Goal: Task Accomplishment & Management: Use online tool/utility

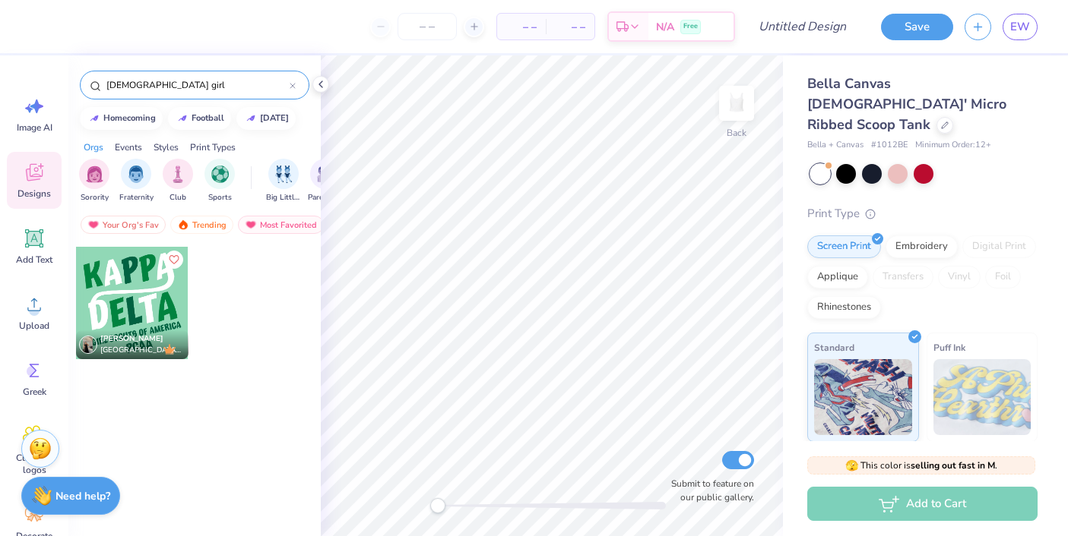
click at [237, 86] on input "american girl" at bounding box center [197, 85] width 185 height 15
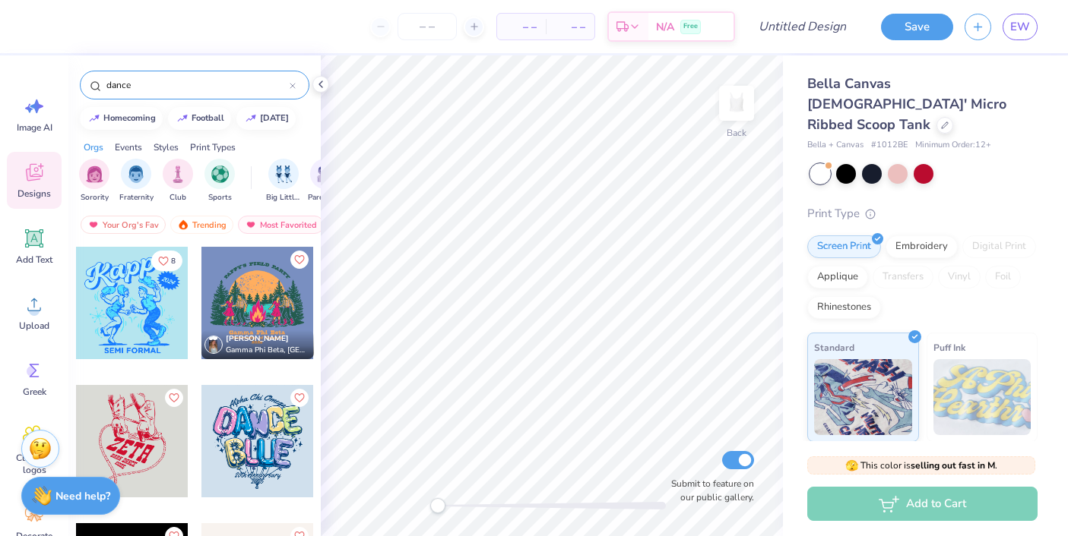
click at [106, 84] on input "dance" at bounding box center [197, 85] width 185 height 15
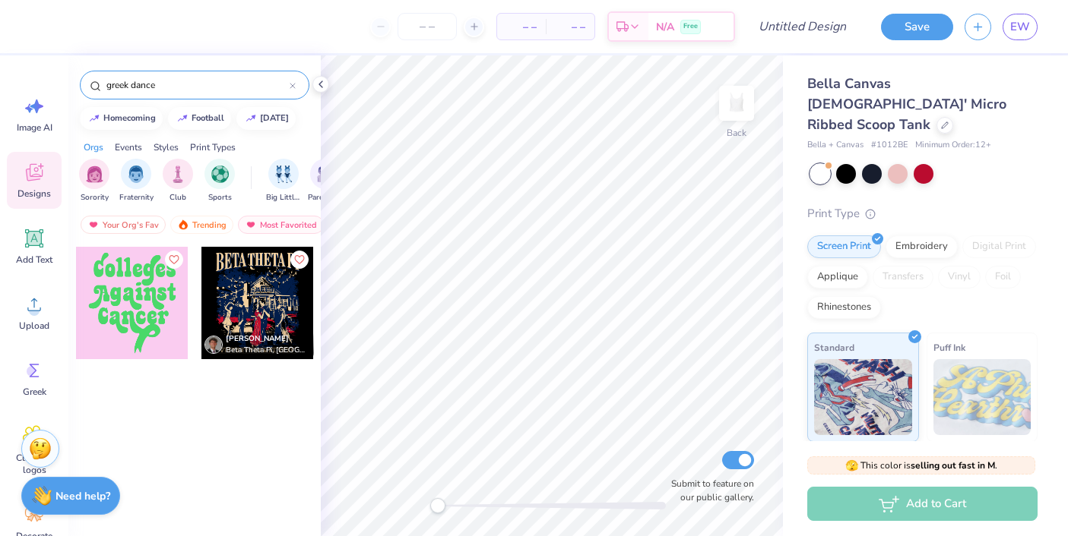
drag, startPoint x: 131, startPoint y: 84, endPoint x: 46, endPoint y: 77, distance: 84.7
click at [46, 77] on div "– – Per Item – – Total Est. Delivery N/A Free Design Title Save EW Image AI Des…" at bounding box center [534, 268] width 1068 height 536
type input "dance"
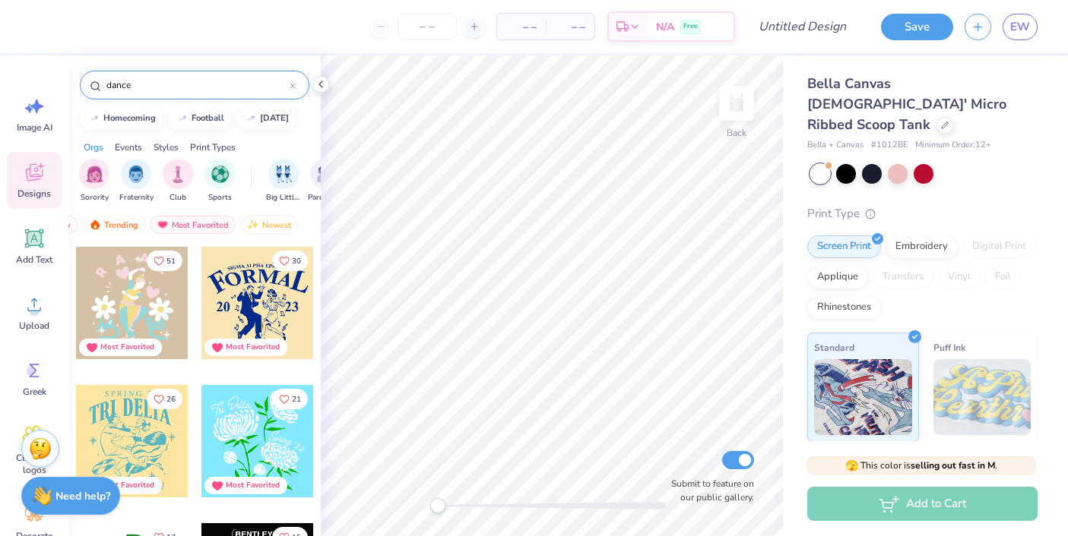
click at [150, 84] on input "dance" at bounding box center [197, 85] width 185 height 15
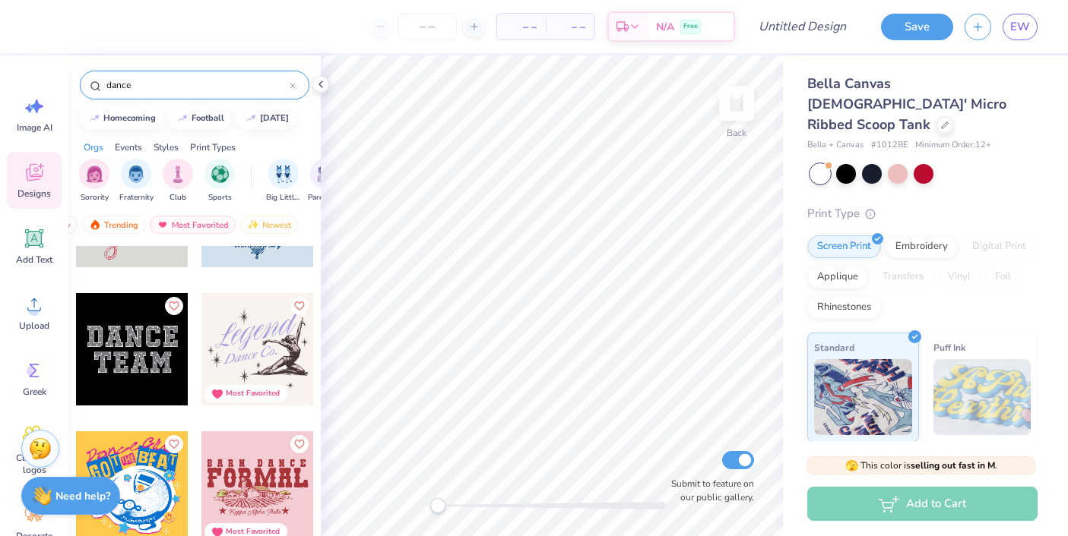
scroll to position [231, 0]
click at [139, 353] on div at bounding box center [132, 349] width 112 height 112
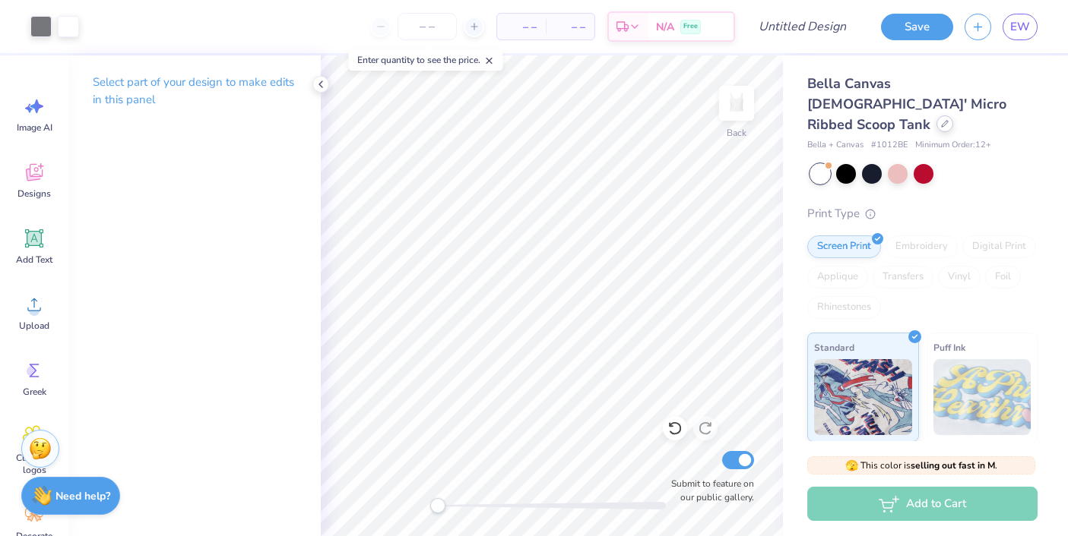
click at [941, 120] on icon at bounding box center [945, 124] width 8 height 8
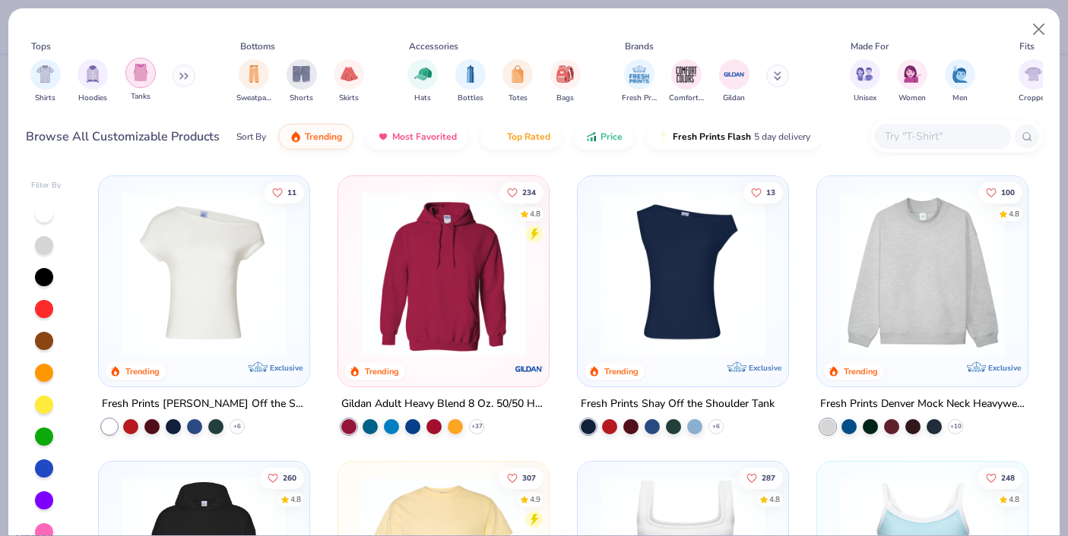
click at [141, 78] on img "filter for Tanks" at bounding box center [140, 72] width 17 height 17
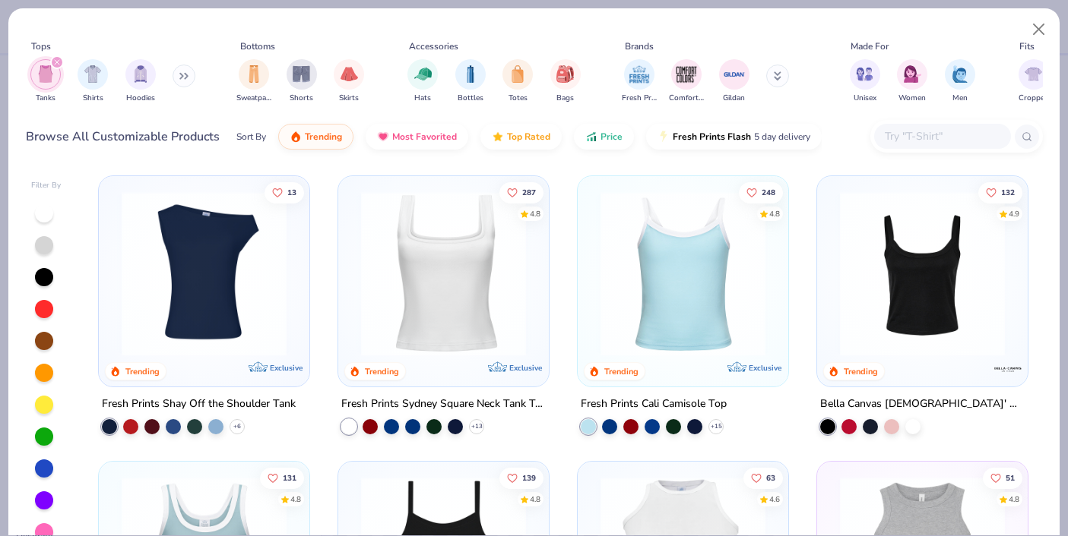
click at [43, 407] on div at bounding box center [44, 405] width 18 height 18
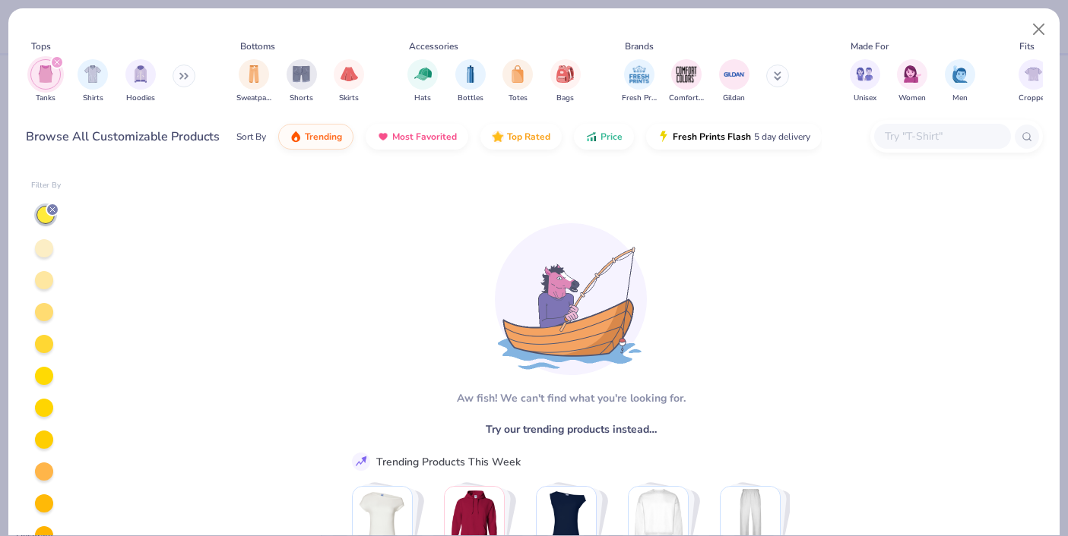
click at [45, 248] on div at bounding box center [44, 248] width 18 height 18
click at [49, 210] on icon at bounding box center [52, 209] width 9 height 9
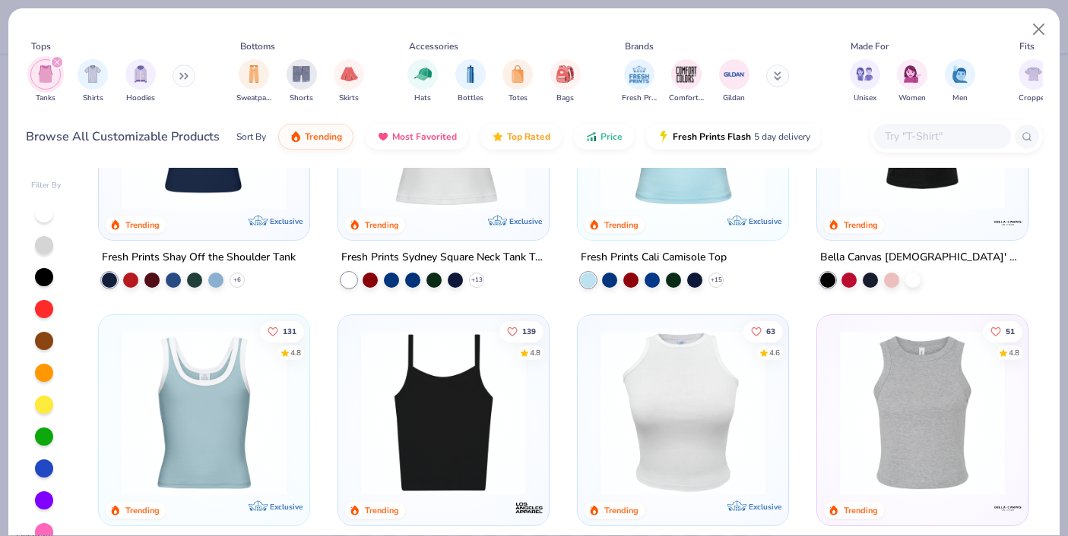
scroll to position [148, 0]
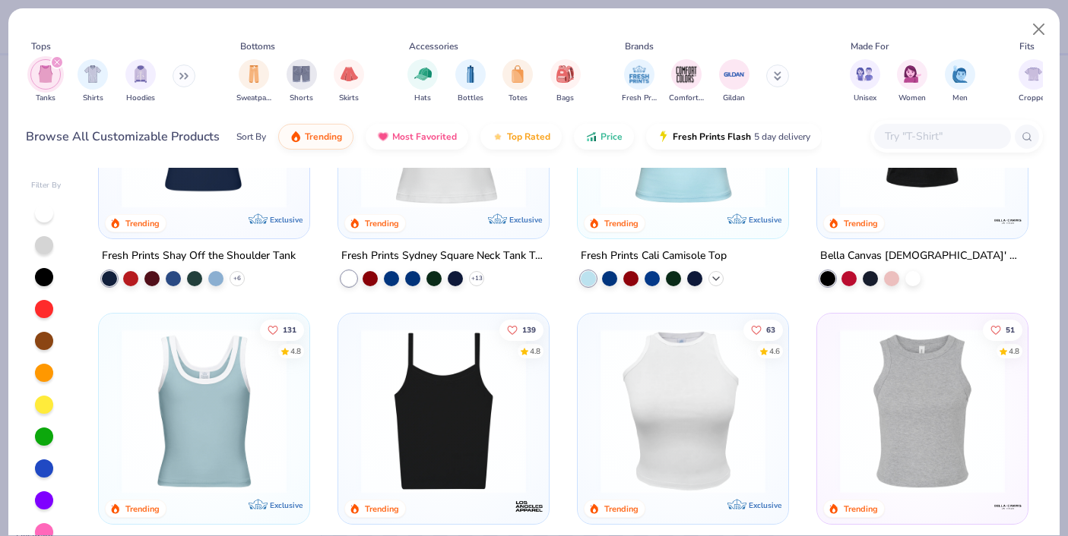
click at [714, 277] on icon at bounding box center [716, 279] width 12 height 12
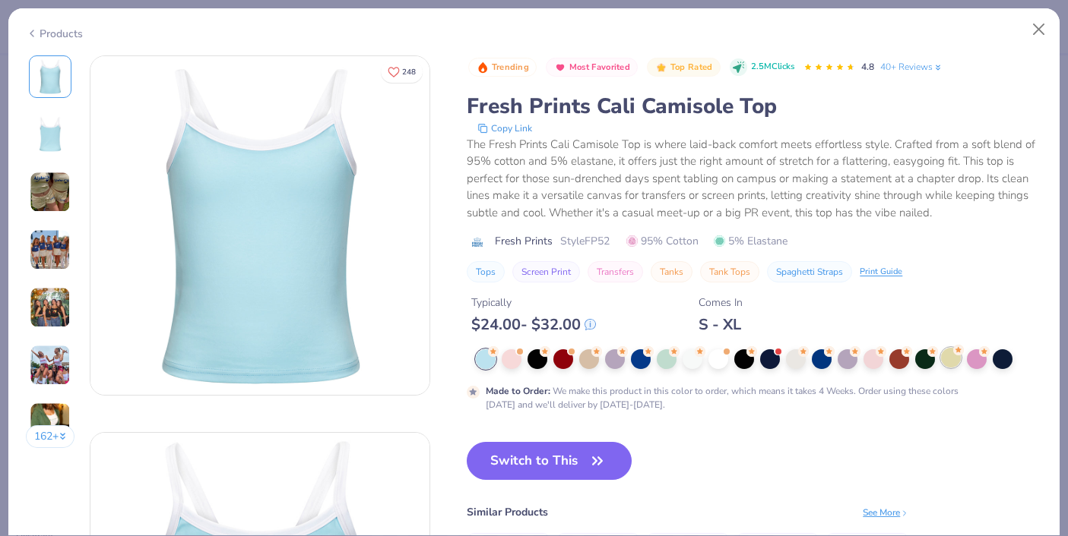
click at [948, 364] on div at bounding box center [951, 358] width 20 height 20
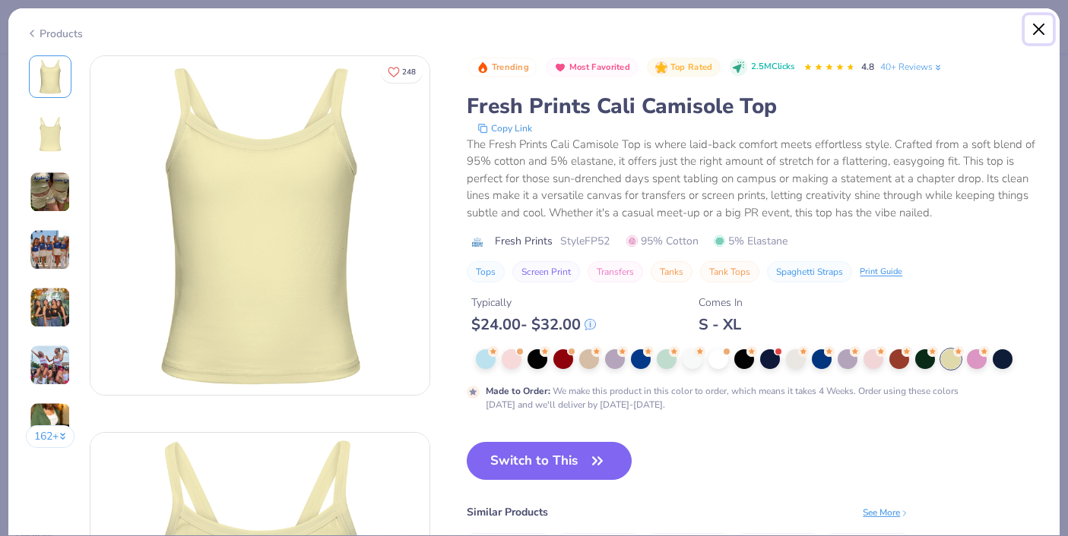
click at [1033, 27] on button "Close" at bounding box center [1038, 29] width 29 height 29
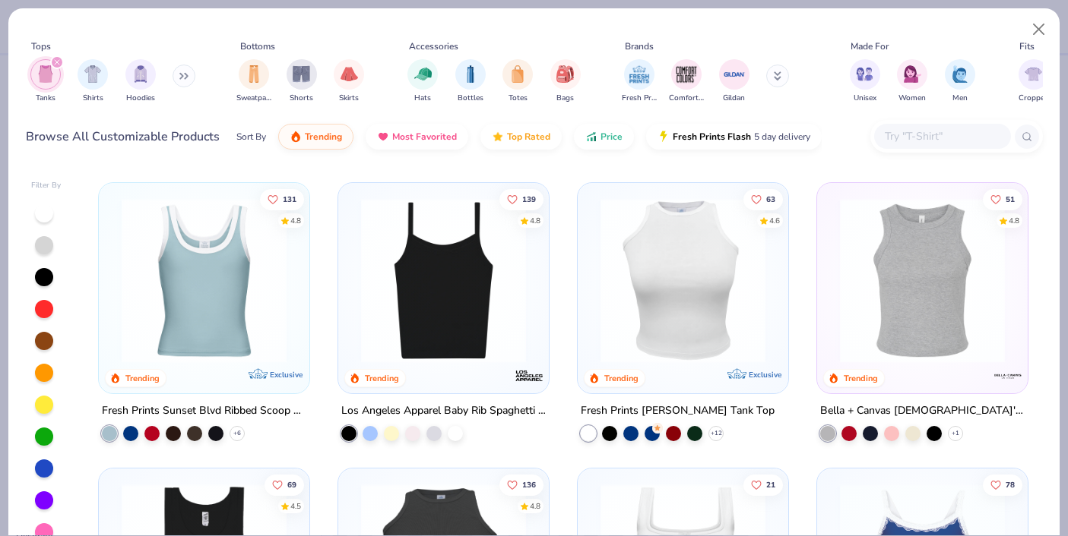
scroll to position [291, 0]
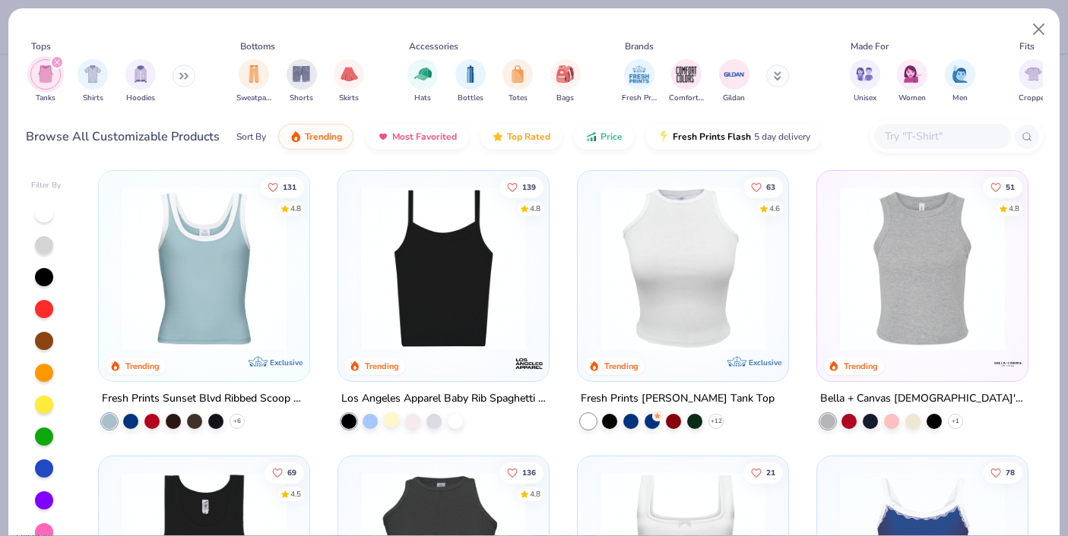
drag, startPoint x: 1033, startPoint y: 27, endPoint x: 392, endPoint y: 420, distance: 752.5
click at [392, 420] on div at bounding box center [391, 420] width 15 height 15
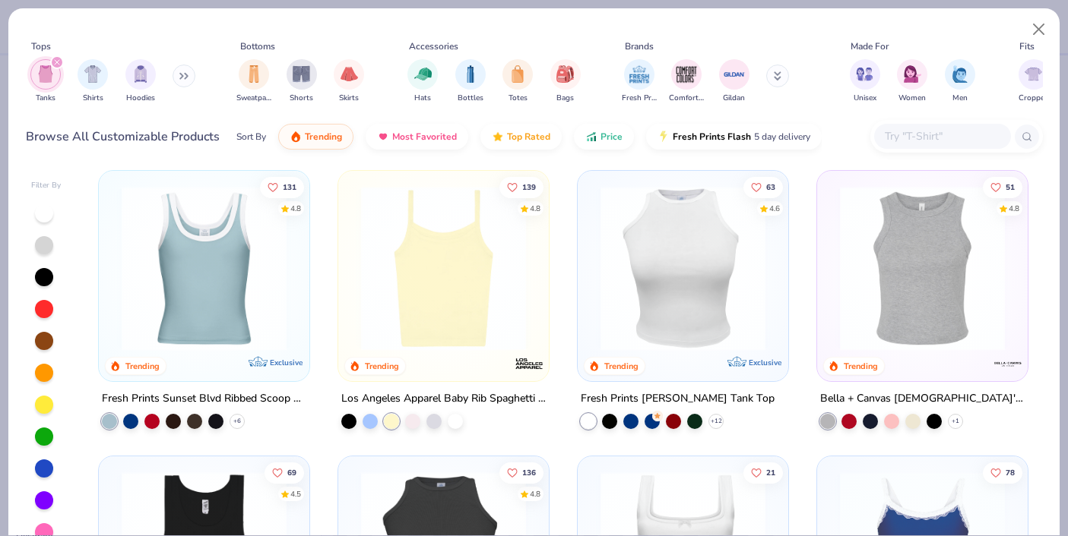
click at [457, 312] on img at bounding box center [443, 268] width 180 height 165
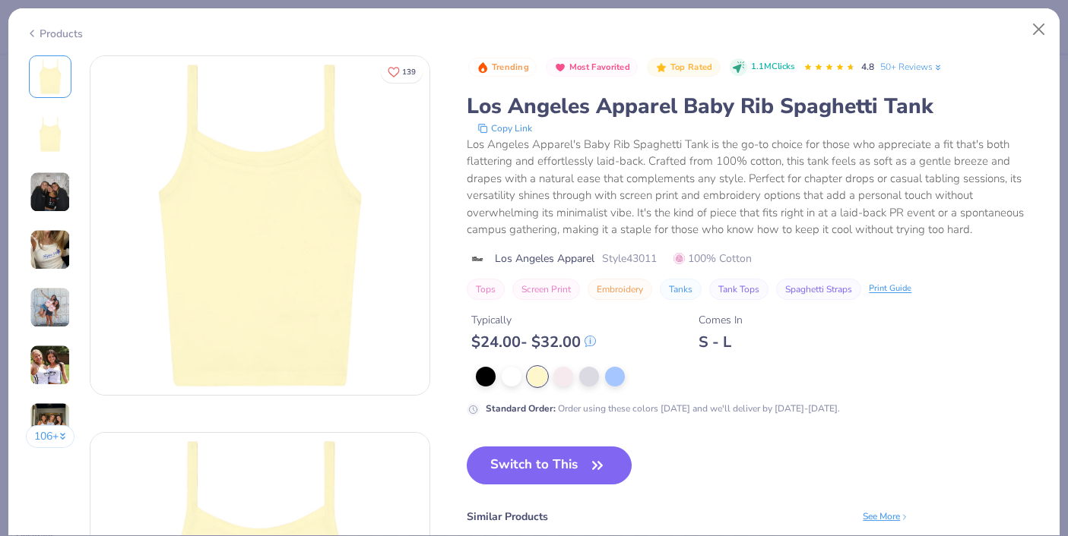
click at [50, 250] on img at bounding box center [50, 249] width 41 height 41
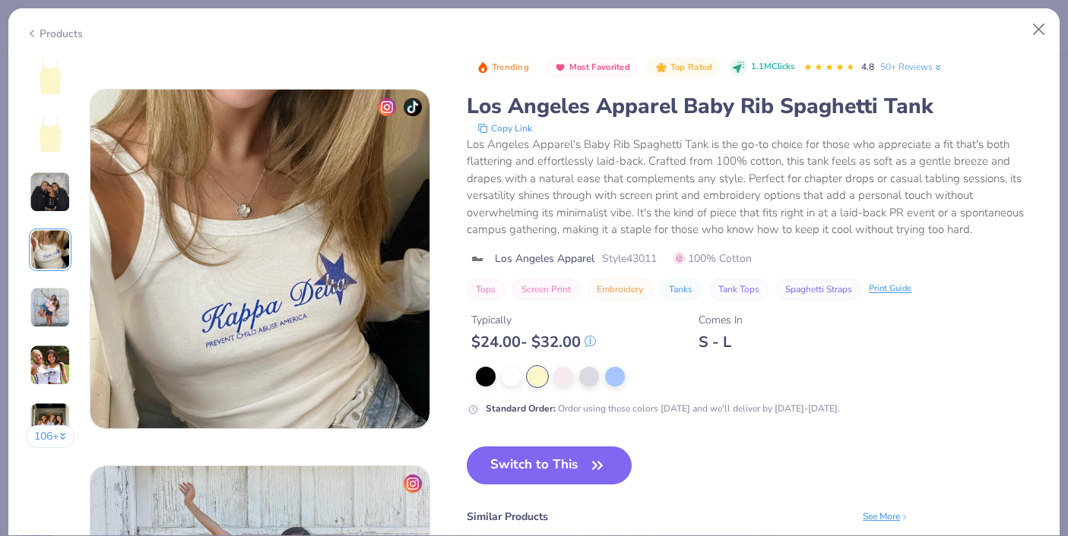
scroll to position [1131, 0]
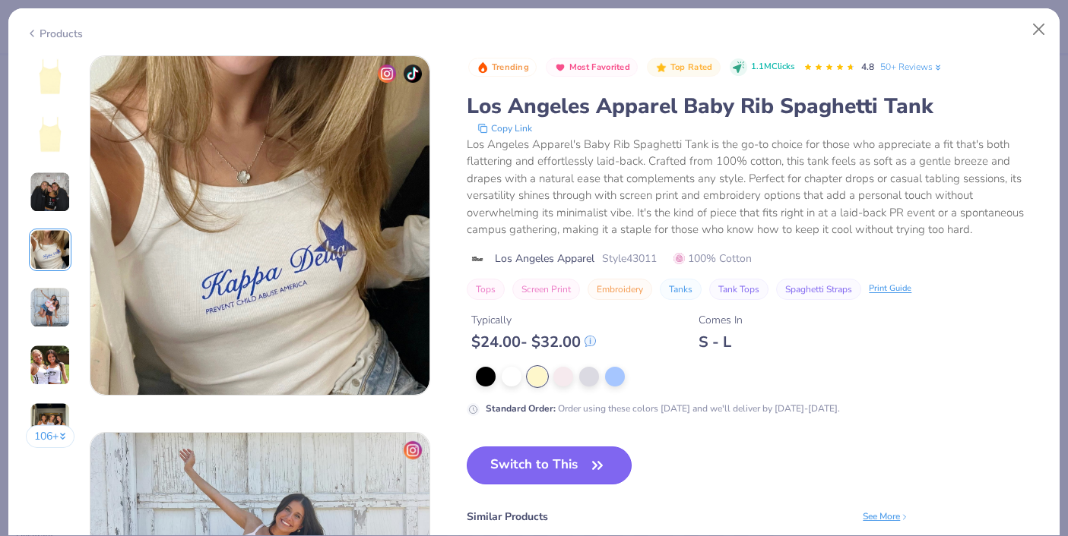
drag, startPoint x: 392, startPoint y: 420, endPoint x: 540, endPoint y: 476, distance: 157.8
click at [540, 476] on button "Switch to This" at bounding box center [549, 466] width 165 height 38
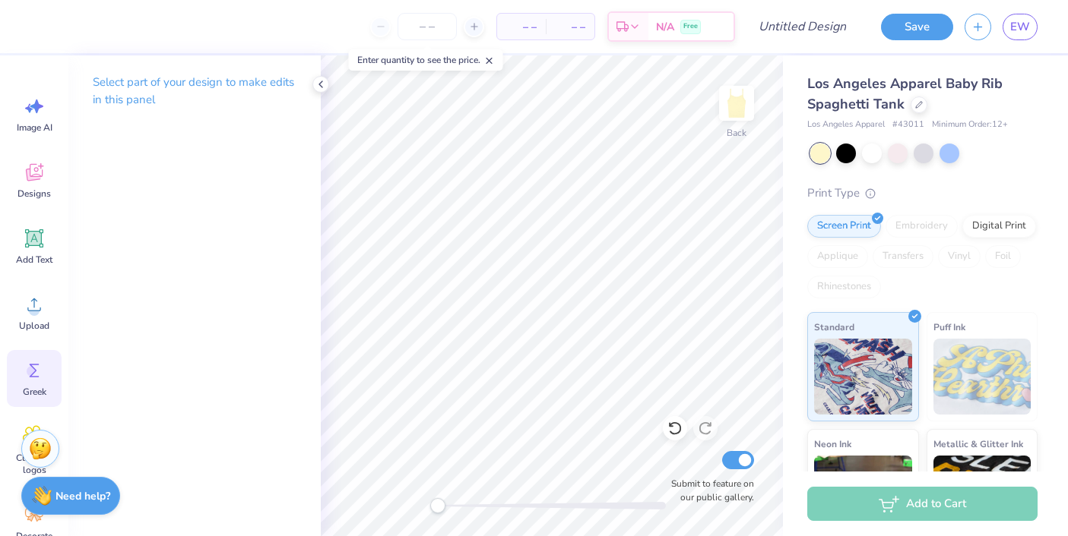
click at [32, 369] on circle at bounding box center [32, 371] width 11 height 11
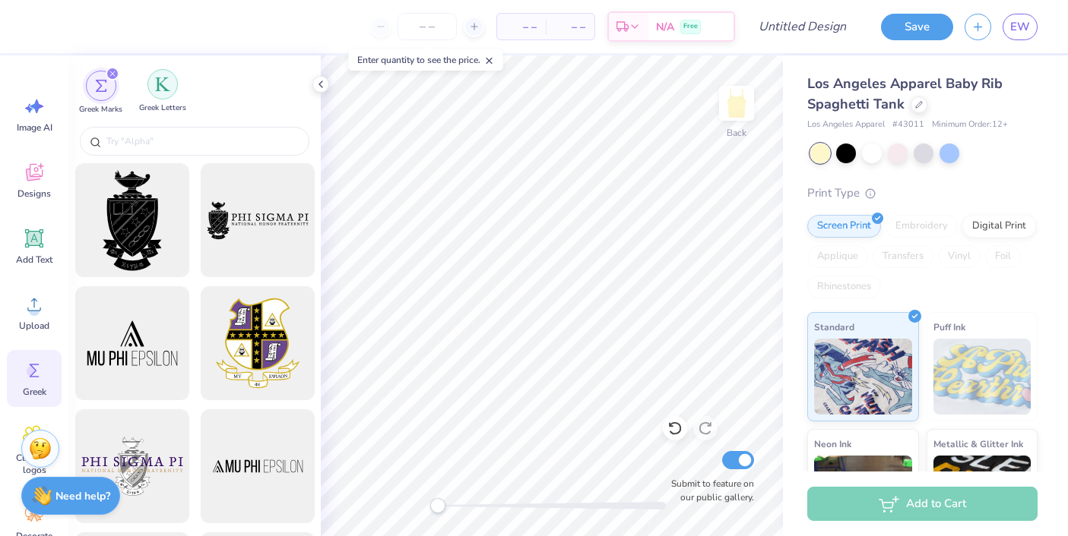
click at [167, 87] on img "filter for Greek Letters" at bounding box center [162, 84] width 15 height 15
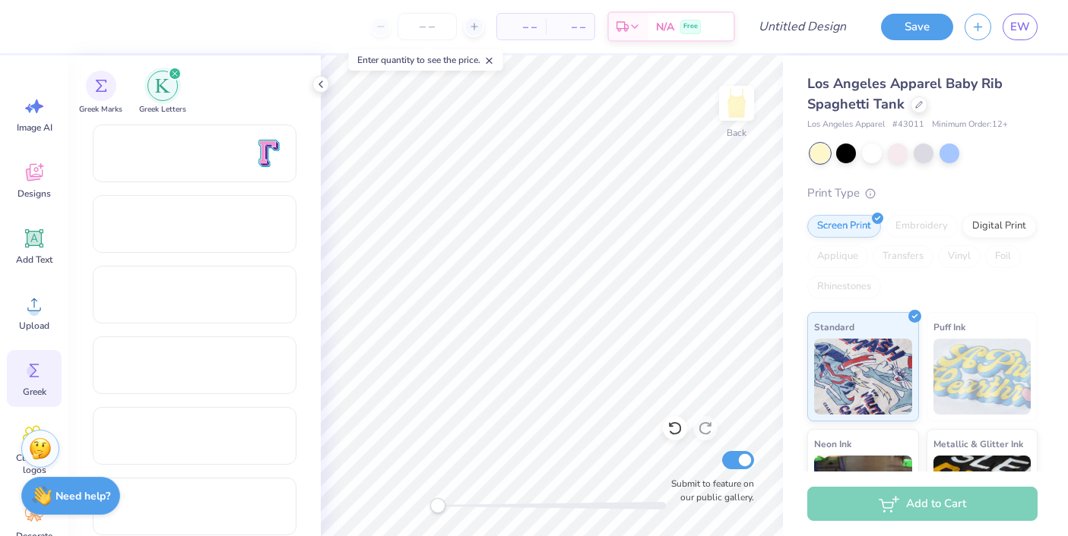
scroll to position [1104, 0]
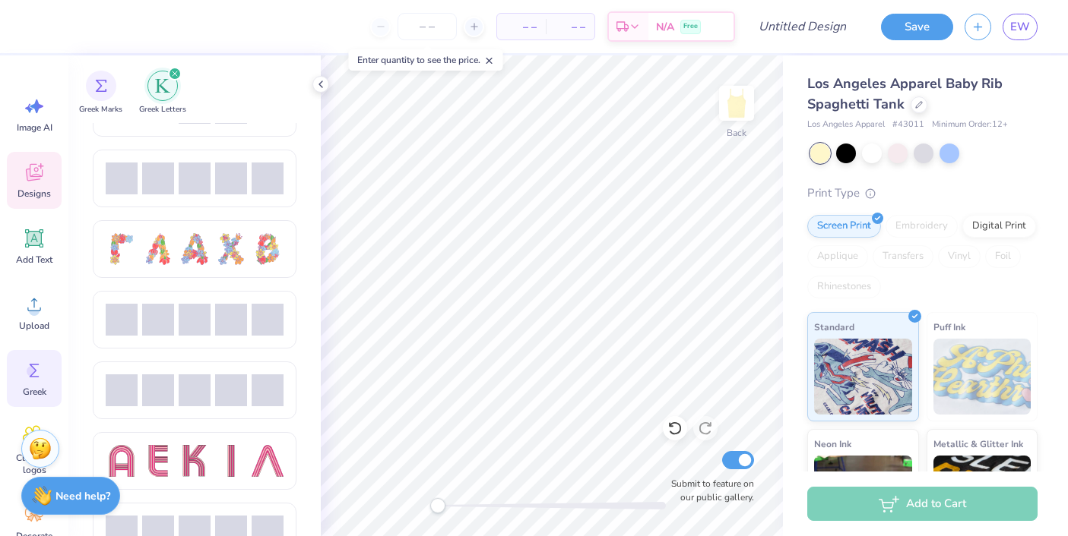
click at [33, 185] on div "Designs" at bounding box center [34, 180] width 55 height 57
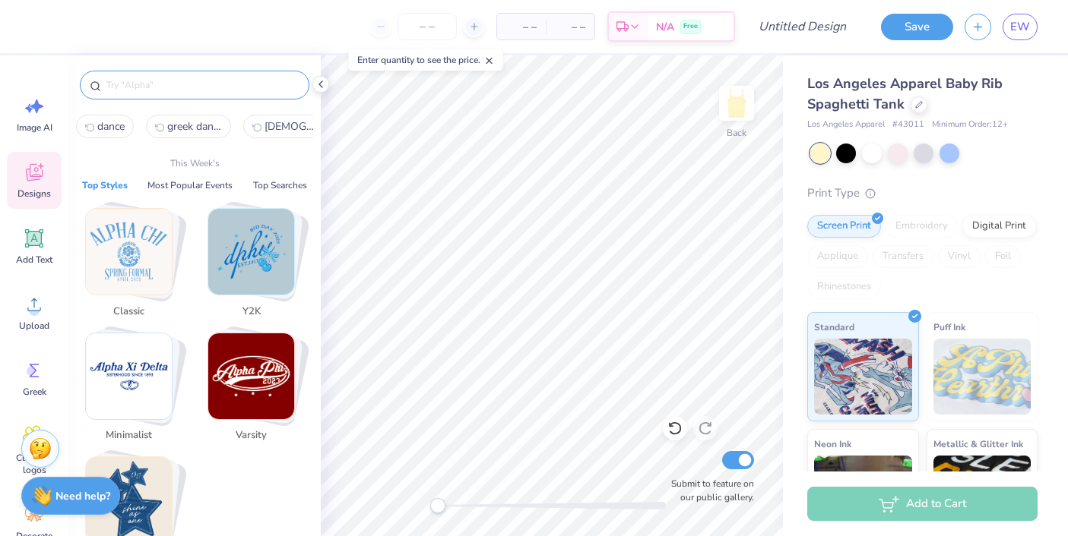
click at [175, 80] on input "text" at bounding box center [202, 85] width 195 height 15
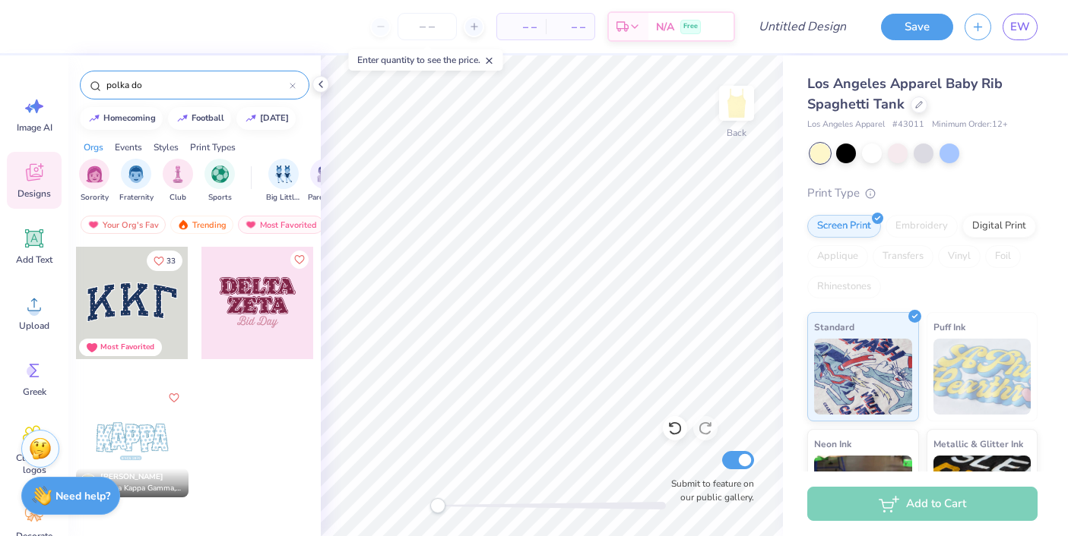
type input "polka do"
click at [262, 279] on div at bounding box center [257, 303] width 112 height 112
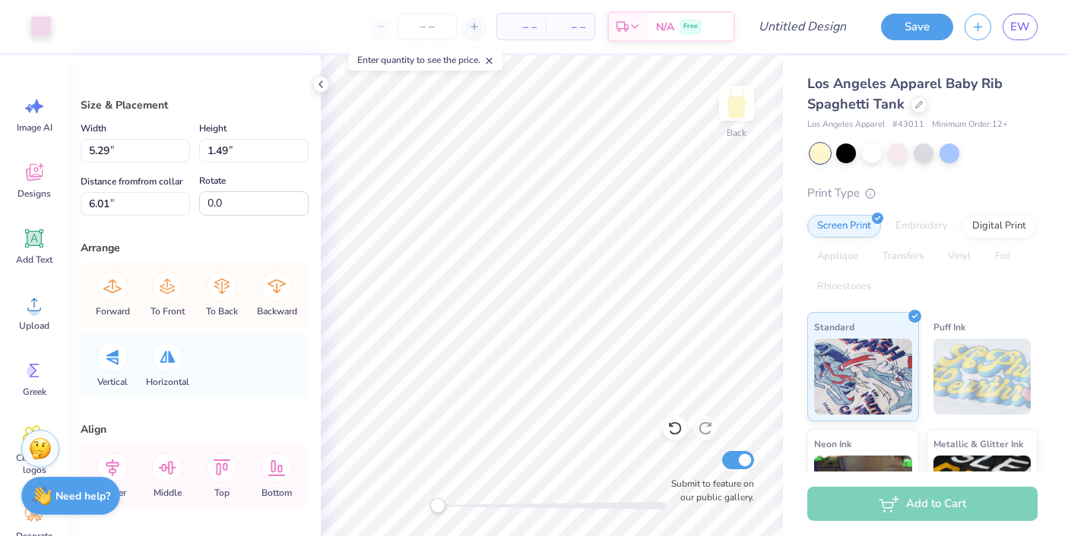
type input "5.29"
type input "1.49"
type input "6.01"
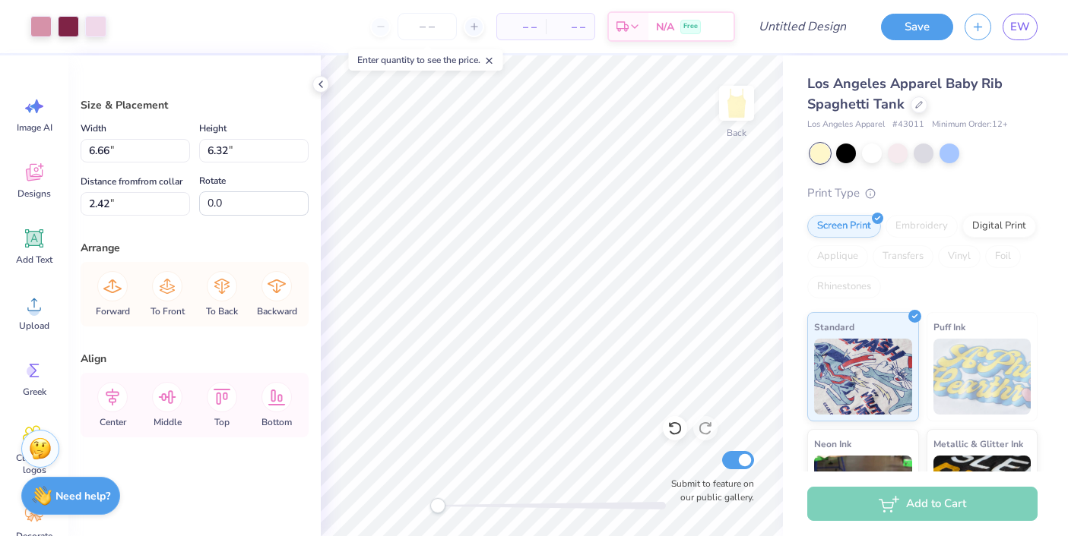
type input "0.50"
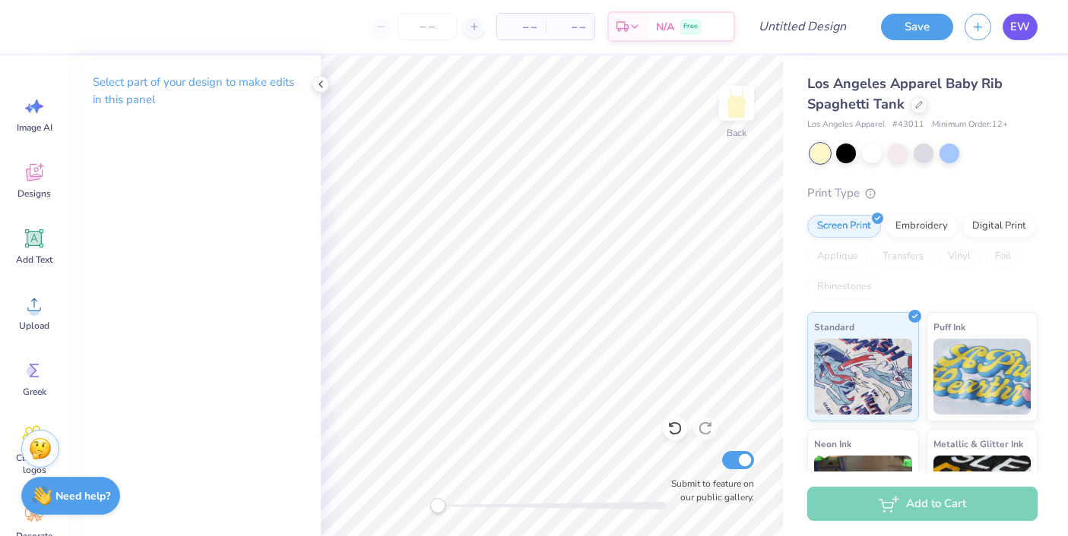
click at [1021, 24] on span "EW" at bounding box center [1020, 26] width 20 height 17
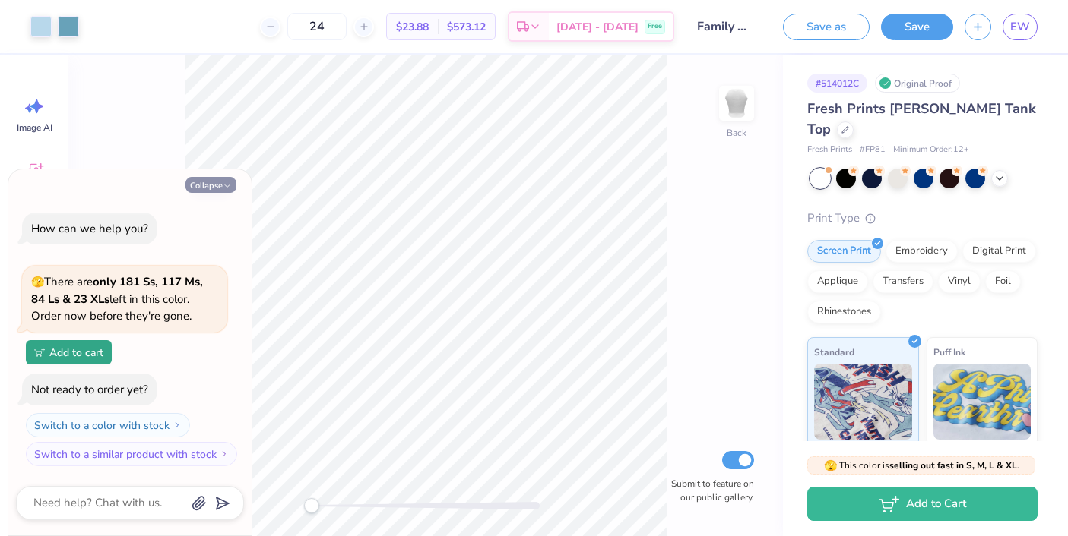
click at [201, 191] on button "Collapse" at bounding box center [210, 185] width 51 height 16
type textarea "x"
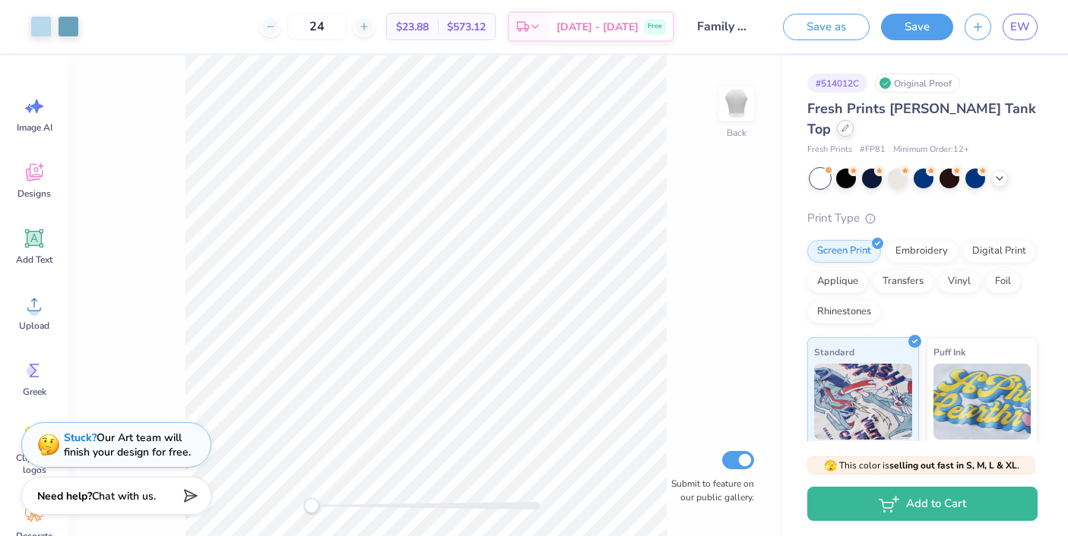
click at [849, 125] on icon at bounding box center [845, 129] width 8 height 8
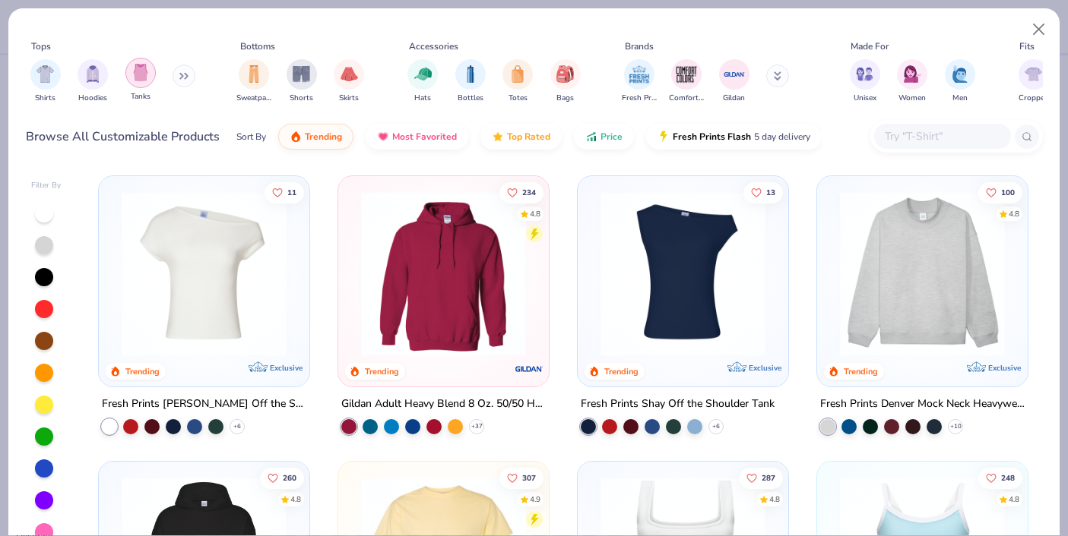
click at [143, 78] on img "filter for Tanks" at bounding box center [140, 72] width 17 height 17
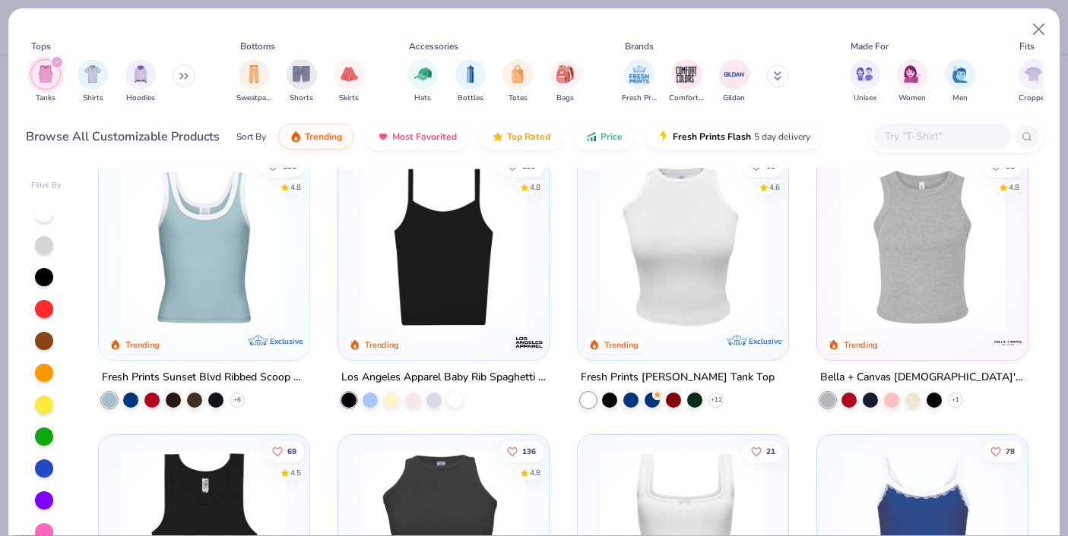
scroll to position [323, 0]
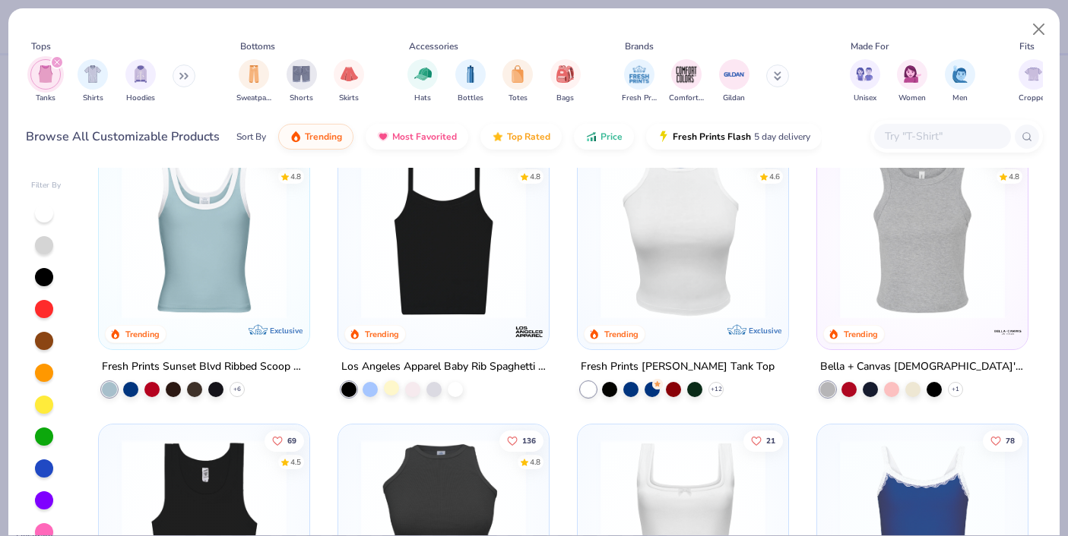
click at [393, 388] on div at bounding box center [391, 388] width 15 height 15
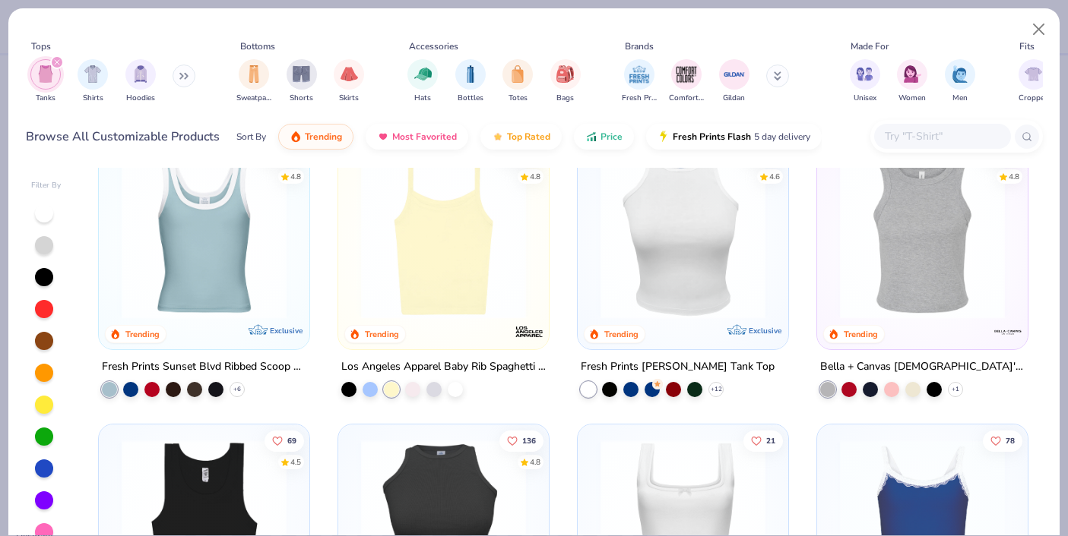
click at [428, 311] on img at bounding box center [443, 236] width 180 height 165
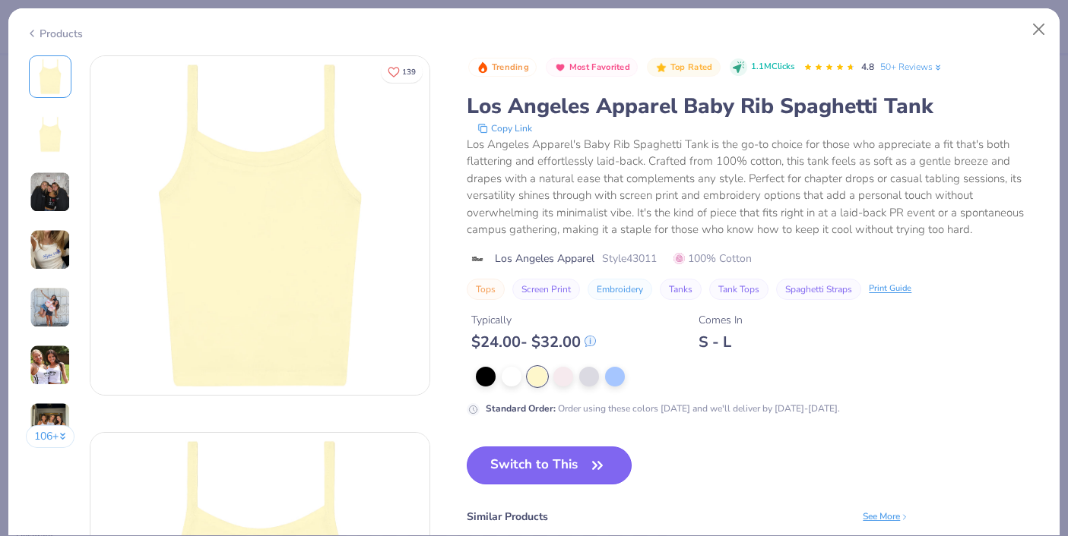
click at [513, 464] on button "Switch to This" at bounding box center [549, 466] width 165 height 38
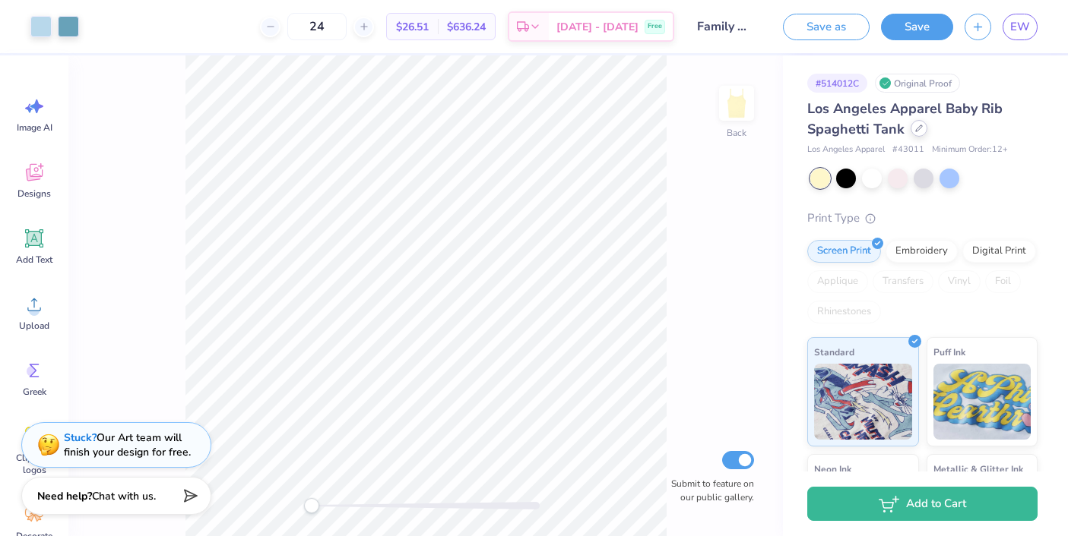
click at [915, 127] on icon at bounding box center [919, 129] width 8 height 8
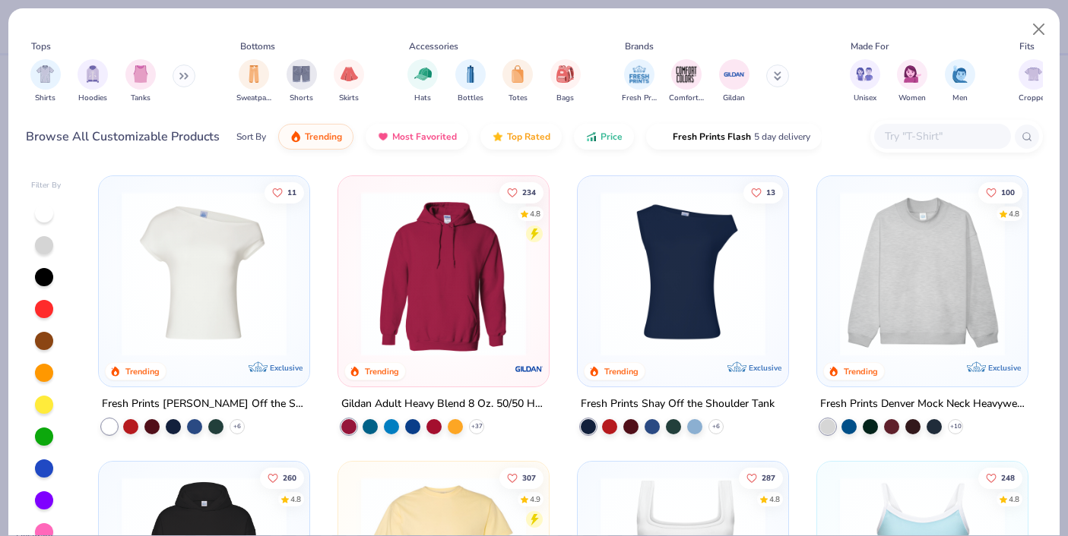
click at [122, 98] on div "Shirts Hoodies Tanks" at bounding box center [113, 81] width 175 height 56
click at [130, 90] on div "Tanks" at bounding box center [140, 80] width 30 height 45
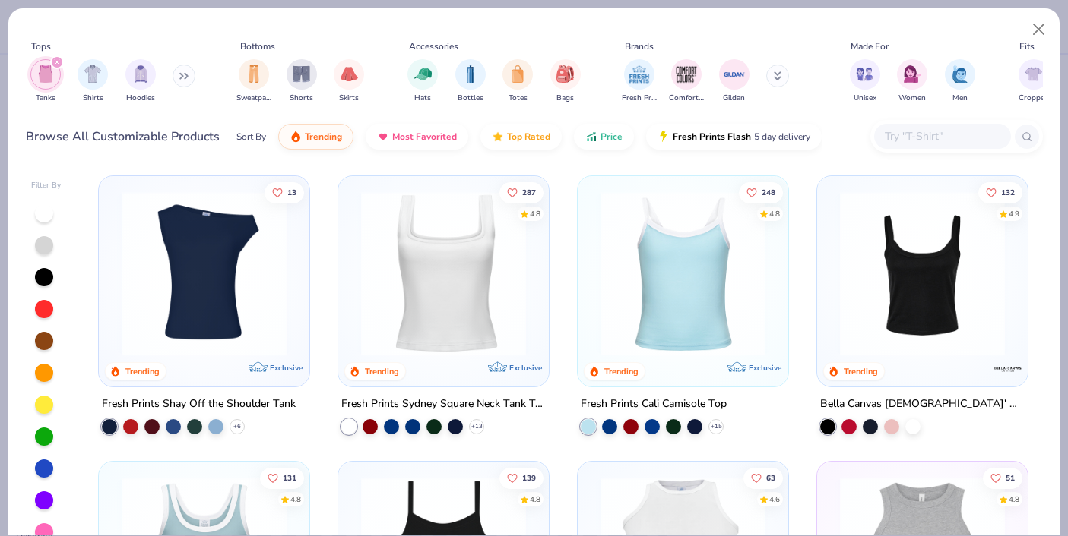
scroll to position [50, 0]
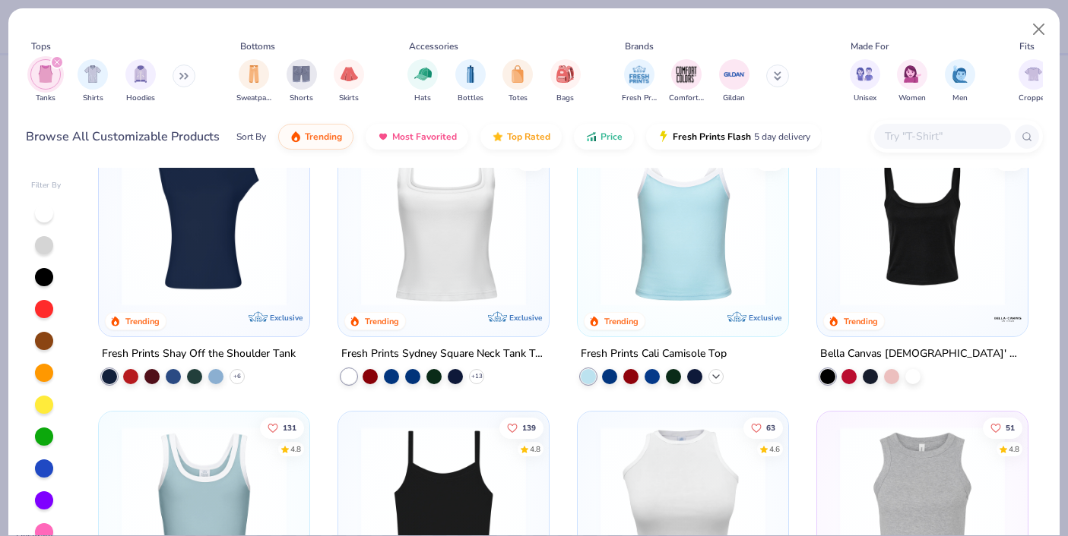
click at [720, 378] on icon at bounding box center [716, 377] width 12 height 12
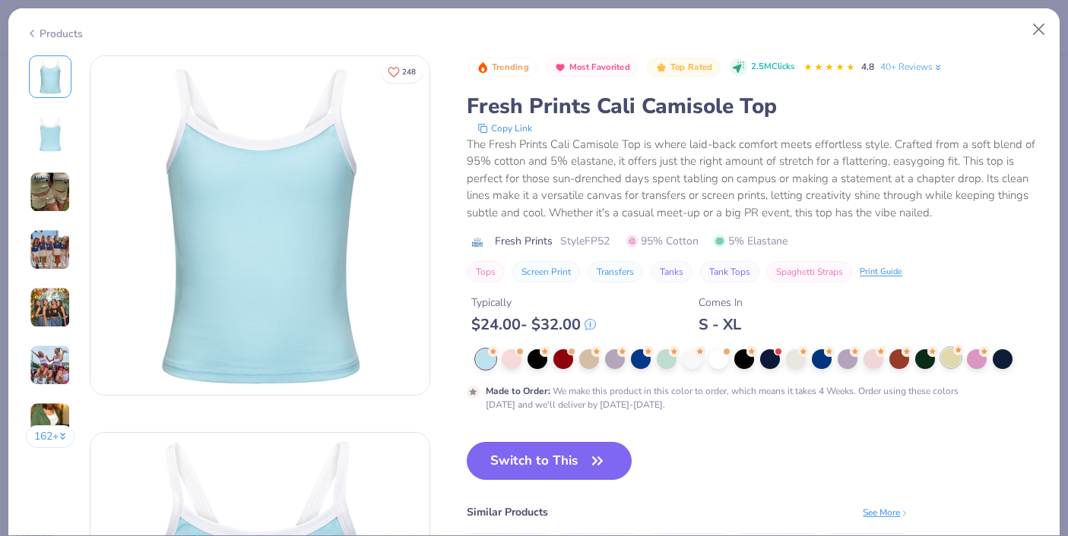
click at [946, 362] on div at bounding box center [951, 358] width 20 height 20
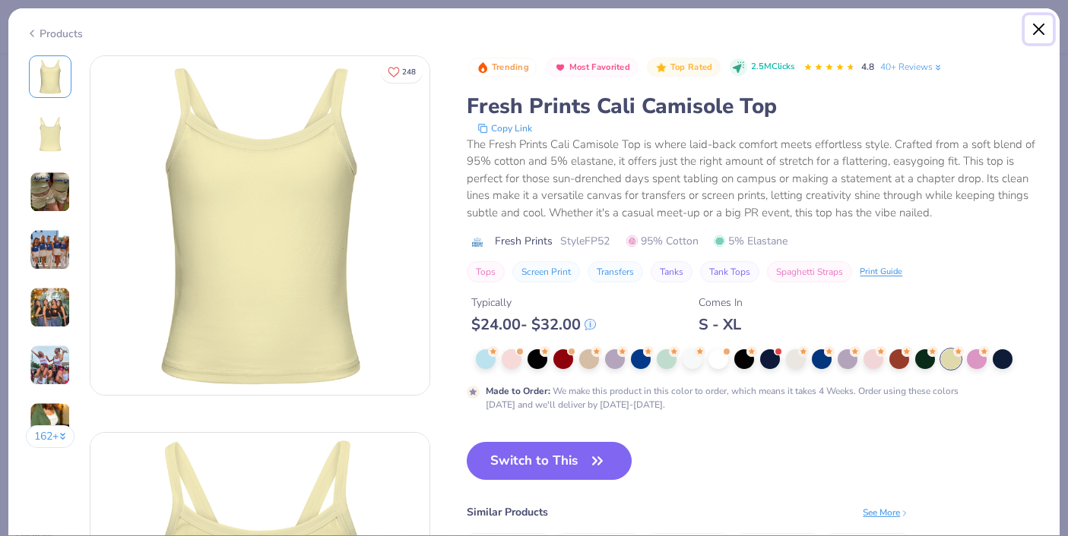
click at [1033, 37] on button "Close" at bounding box center [1038, 29] width 29 height 29
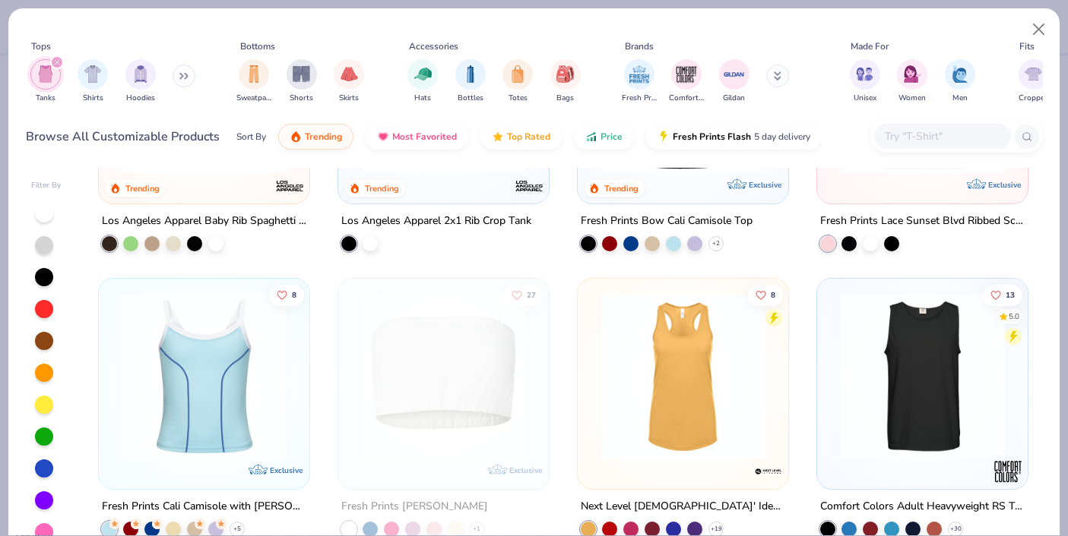
scroll to position [1153, 0]
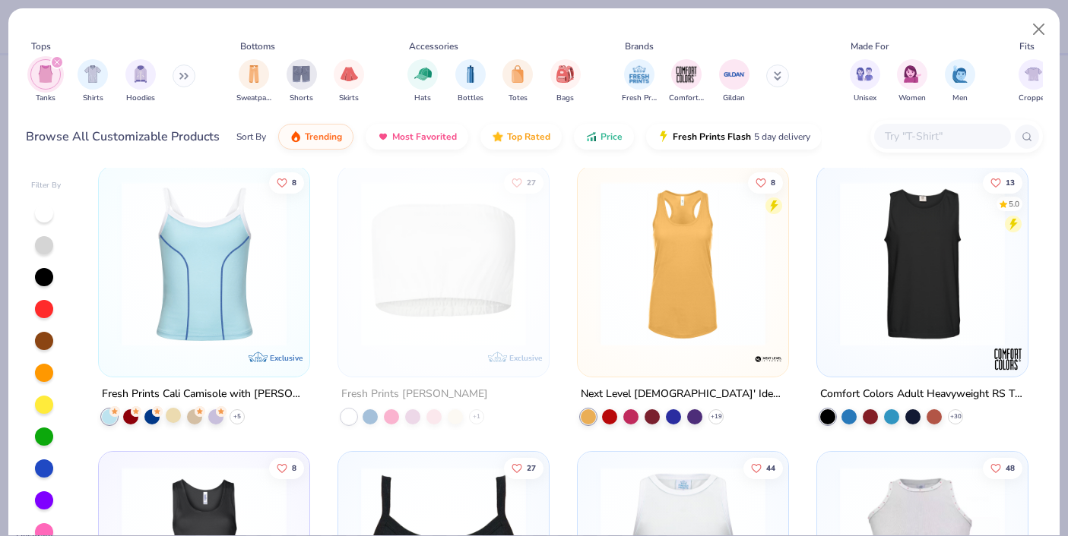
click at [177, 418] on div at bounding box center [173, 415] width 15 height 15
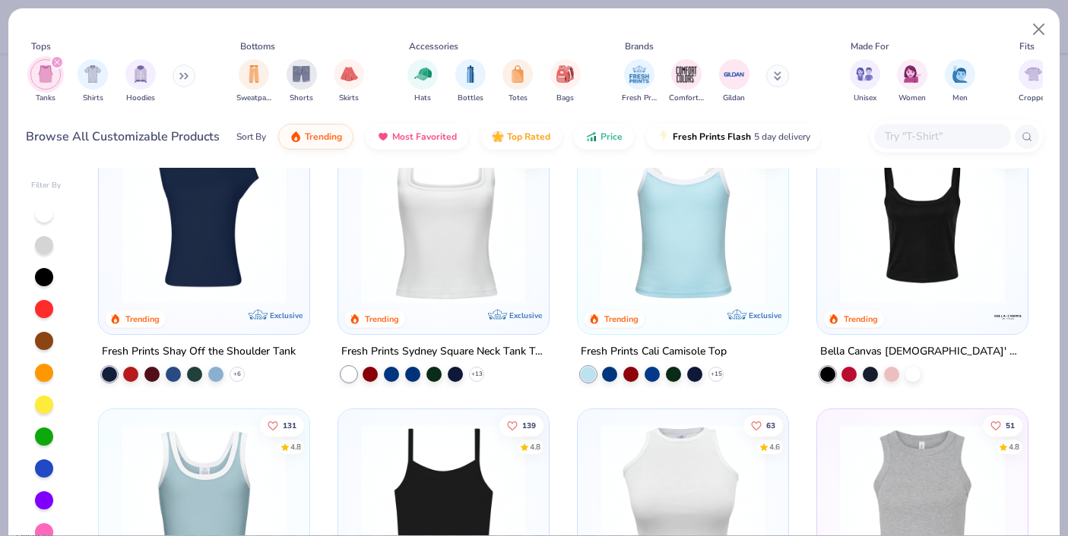
scroll to position [0, 0]
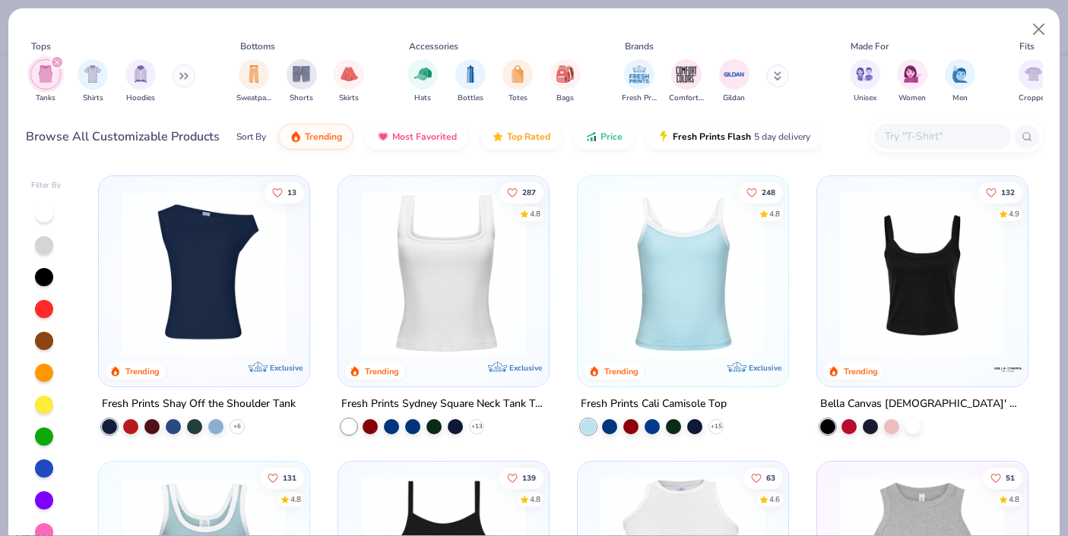
click at [697, 309] on img at bounding box center [683, 273] width 180 height 165
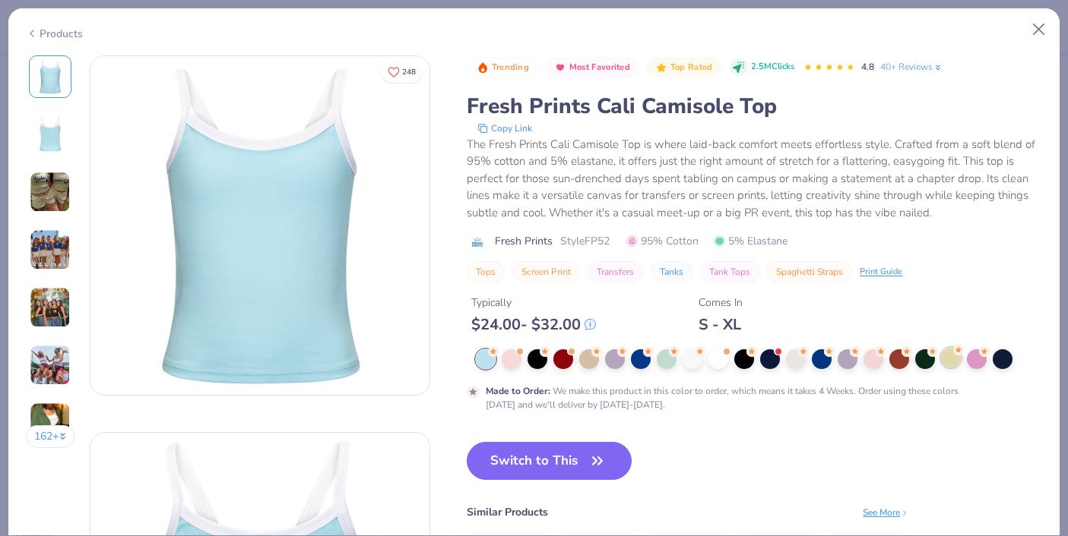
click at [948, 367] on div at bounding box center [951, 358] width 20 height 20
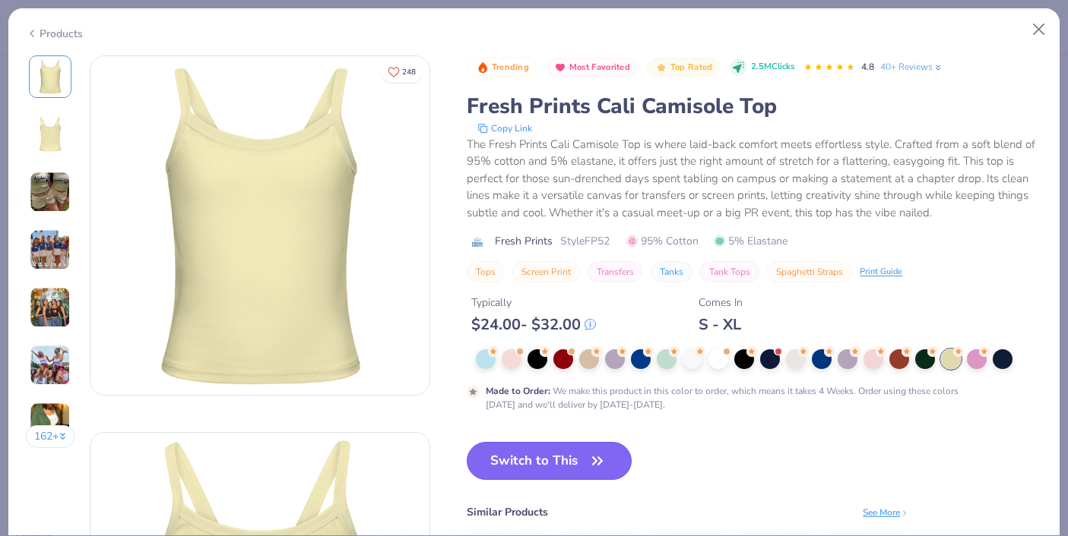
click at [554, 451] on button "Switch to This" at bounding box center [549, 461] width 165 height 38
type input "50"
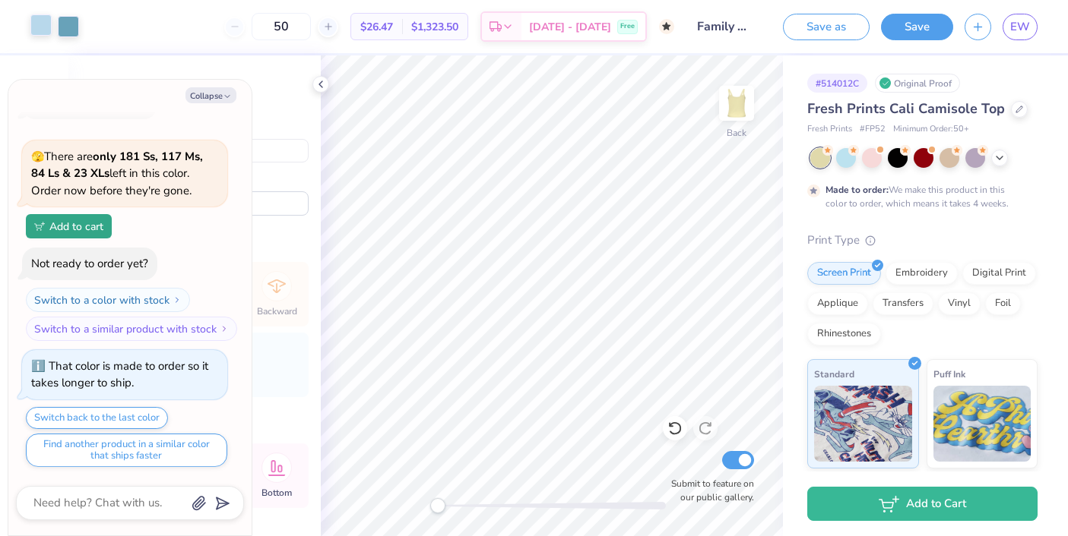
click at [44, 25] on div at bounding box center [40, 24] width 21 height 21
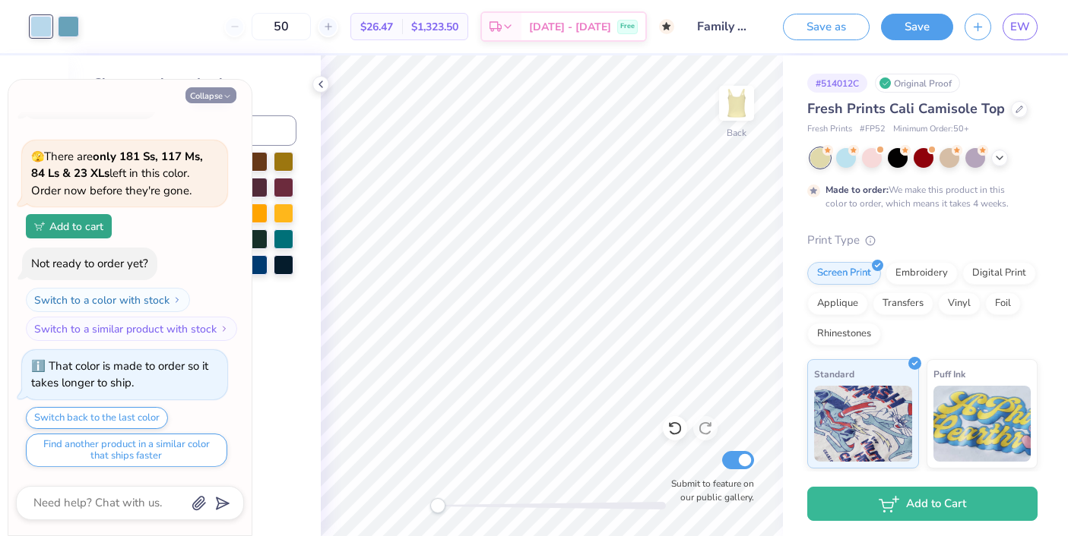
click at [215, 93] on button "Collapse" at bounding box center [210, 95] width 51 height 16
type textarea "x"
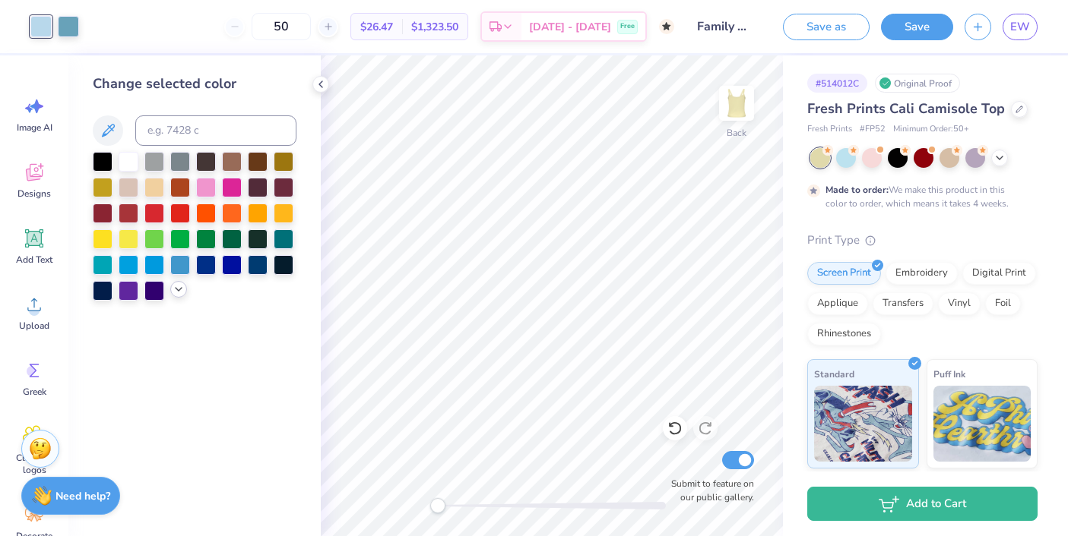
click at [175, 290] on icon at bounding box center [178, 289] width 12 height 12
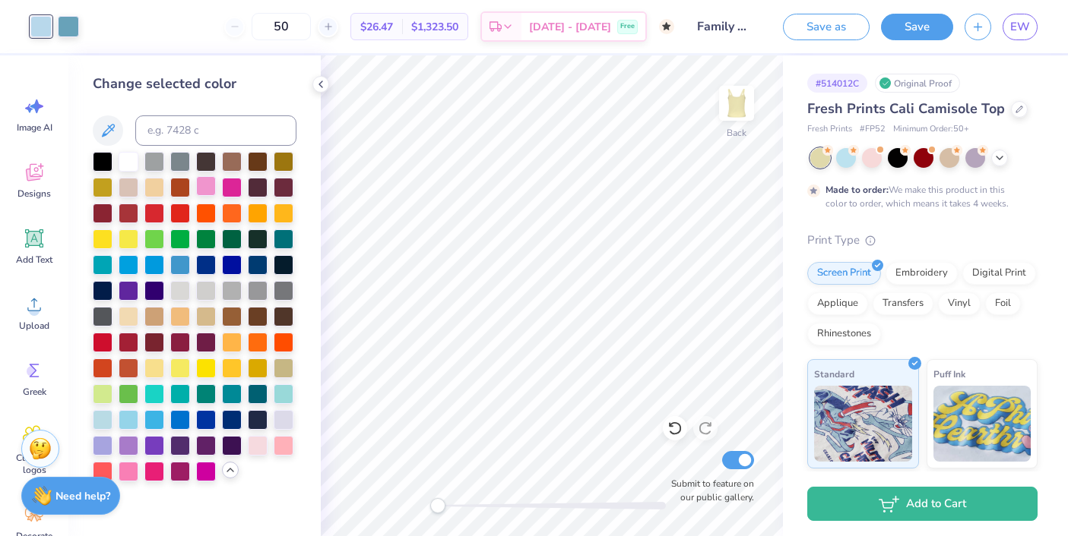
click at [211, 185] on div at bounding box center [206, 186] width 20 height 20
click at [73, 39] on div "Art colors" at bounding box center [39, 26] width 79 height 53
click at [70, 30] on div at bounding box center [68, 24] width 21 height 21
click at [233, 191] on div at bounding box center [232, 186] width 20 height 20
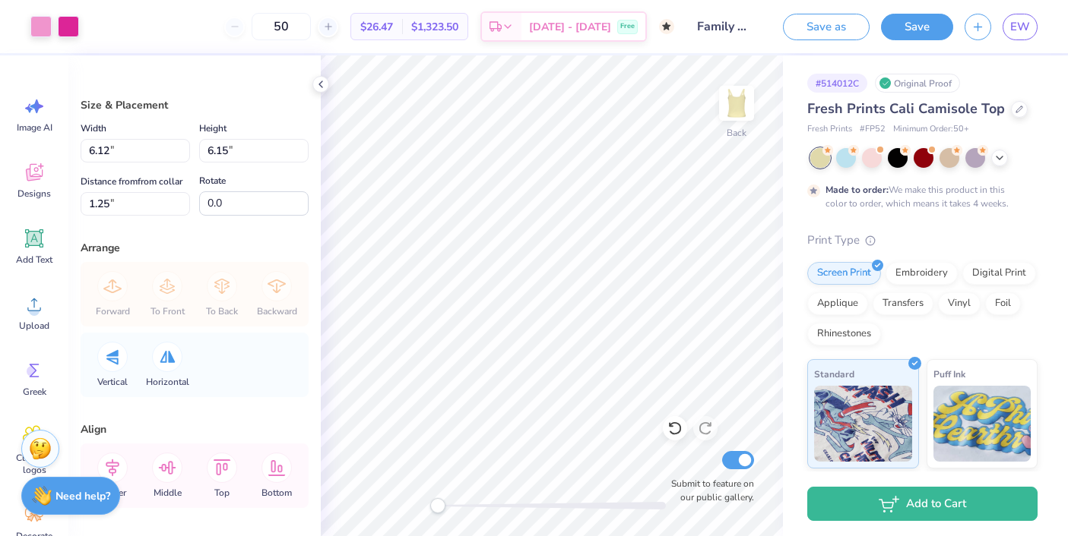
type input "6.12"
type input "6.15"
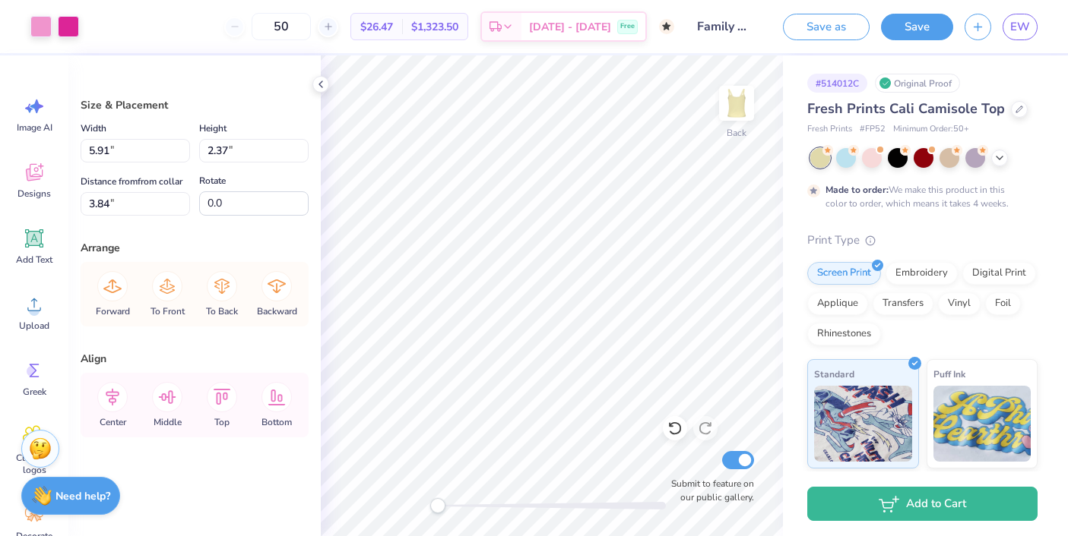
type input "4.00"
type input "0.73"
type input "6.70"
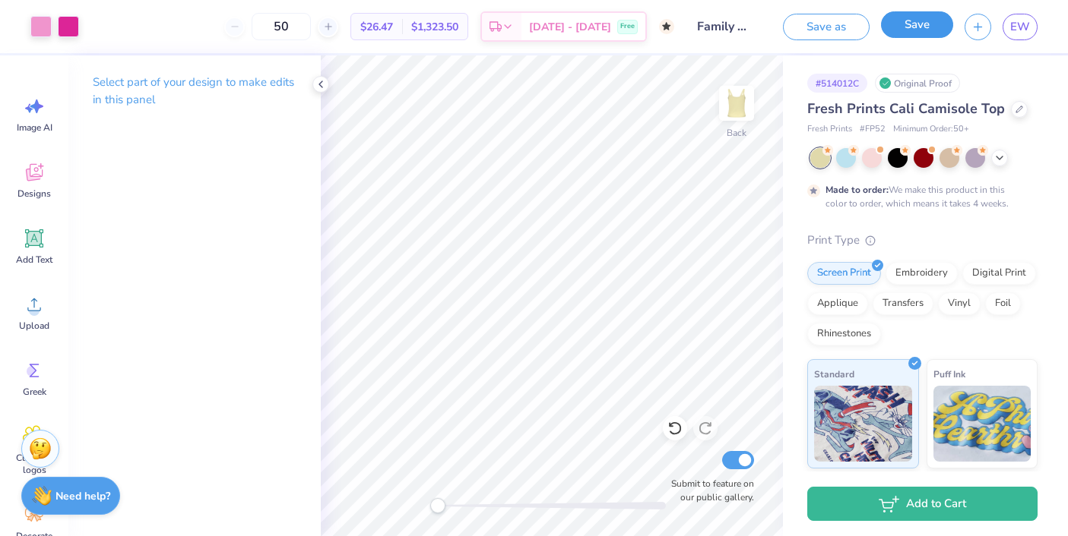
click at [924, 31] on button "Save" at bounding box center [917, 24] width 72 height 27
